Goal: Task Accomplishment & Management: Complete application form

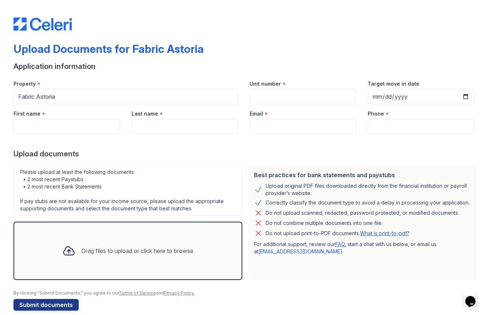
click at [283, 86] on div "*" at bounding box center [283, 84] width 3 height 9
click at [280, 91] on input "Unit number" at bounding box center [303, 96] width 106 height 15
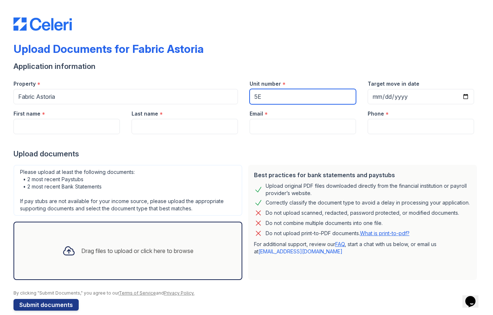
type input "5E"
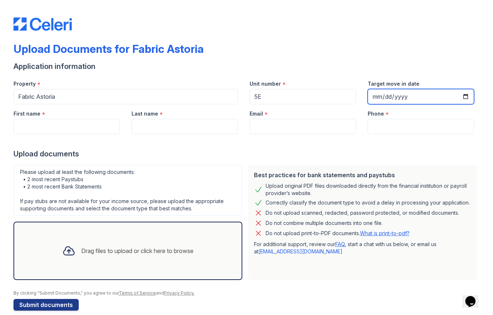
click at [396, 94] on input "Target move in date" at bounding box center [421, 96] width 106 height 15
type input "[DATE]"
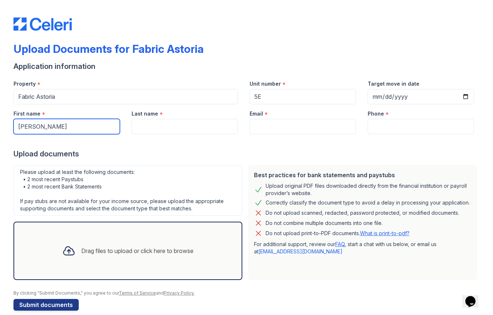
type input "[PERSON_NAME]"
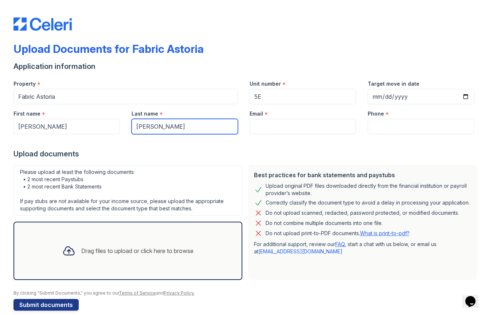
type input "[PERSON_NAME]"
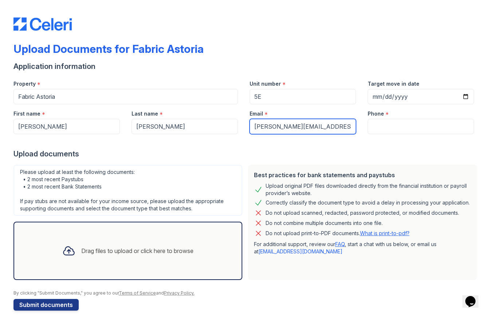
type input "[PERSON_NAME][EMAIL_ADDRESS][PERSON_NAME][DOMAIN_NAME]"
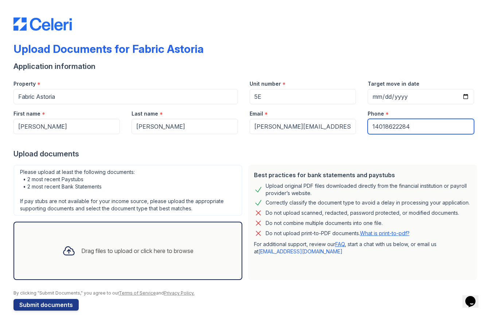
type input "14018622284"
click at [274, 146] on div at bounding box center [246, 141] width 466 height 15
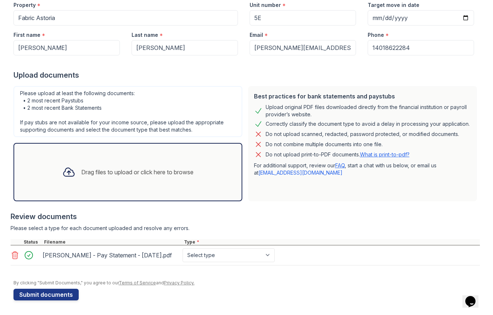
scroll to position [79, 0]
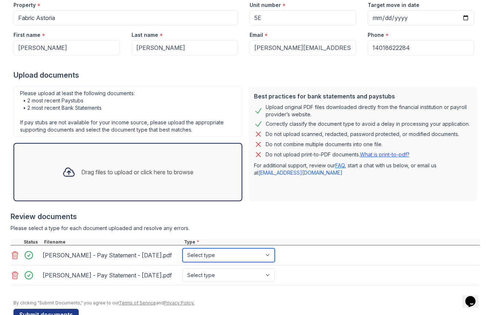
select select "paystub"
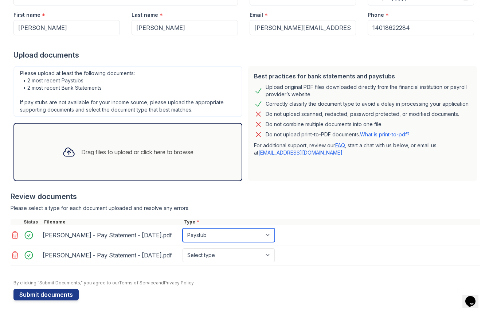
scroll to position [99, 0]
select select "paystub"
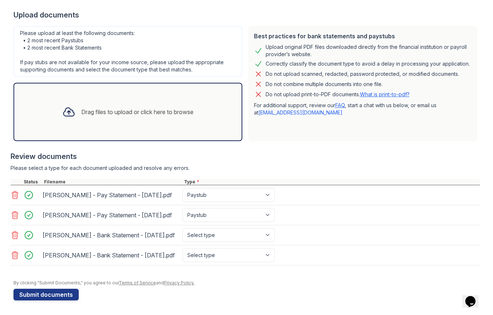
scroll to position [145, 0]
select select "bank_statement"
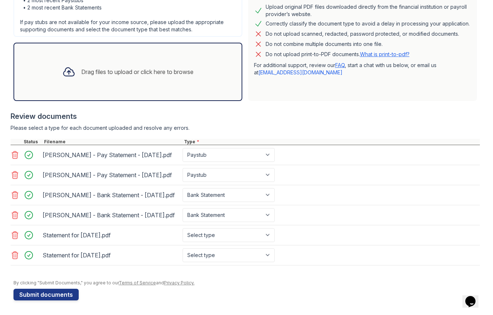
scroll to position [185, 0]
select select "paystub"
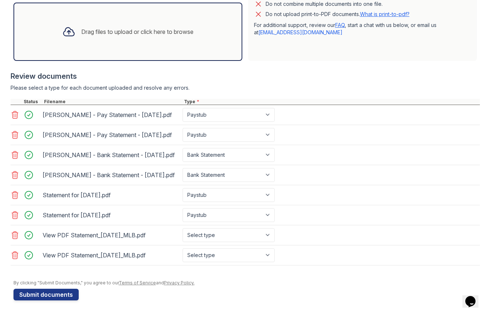
scroll to position [225, 0]
select select "bank_statement"
click at [330, 84] on div "Please select a type for each document uploaded and resolve any errors." at bounding box center [245, 87] width 469 height 7
click at [57, 294] on button "Submit documents" at bounding box center [45, 294] width 65 height 12
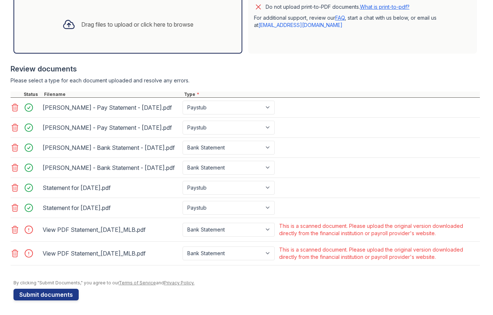
scroll to position [253, 0]
click at [15, 231] on icon at bounding box center [15, 229] width 9 height 9
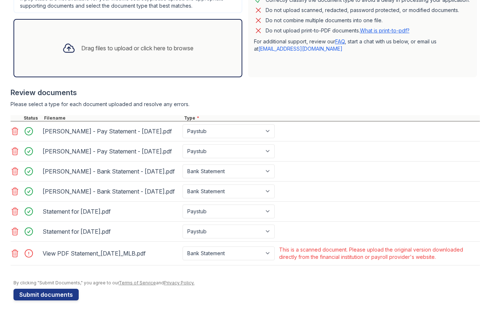
click at [15, 251] on icon at bounding box center [15, 253] width 9 height 9
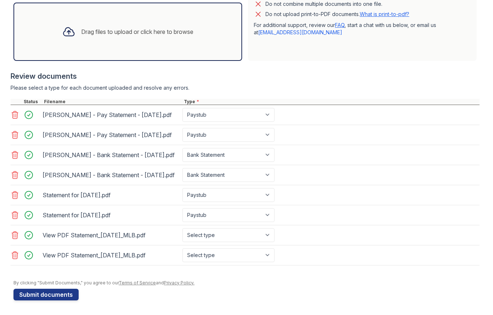
scroll to position [246, 0]
select select "bank_statement"
click at [64, 297] on button "Submit documents" at bounding box center [45, 294] width 65 height 12
